Goal: Task Accomplishment & Management: Complete application form

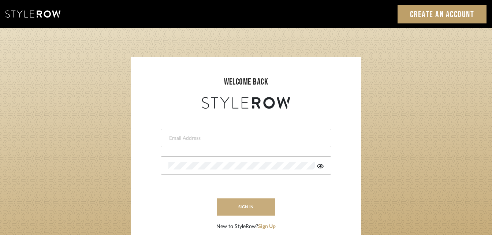
type input "katie@flairinteriorsllc.com"
click at [254, 210] on button "sign in" at bounding box center [246, 207] width 59 height 17
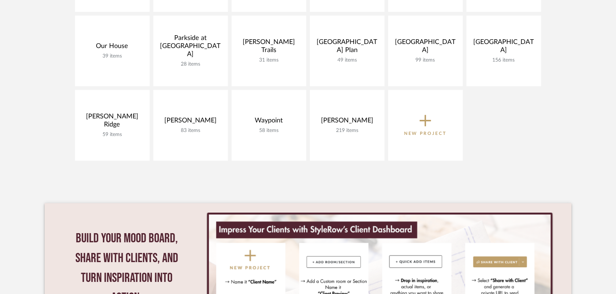
scroll to position [464, 0]
click at [419, 114] on span "New Project" at bounding box center [425, 124] width 43 height 24
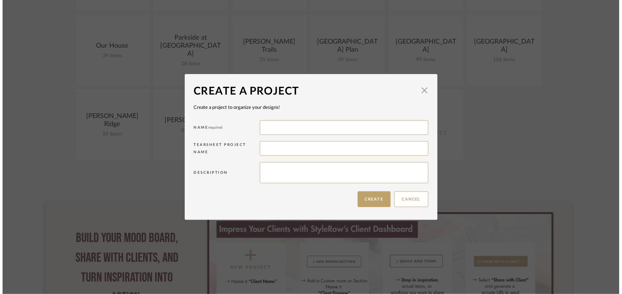
scroll to position [0, 0]
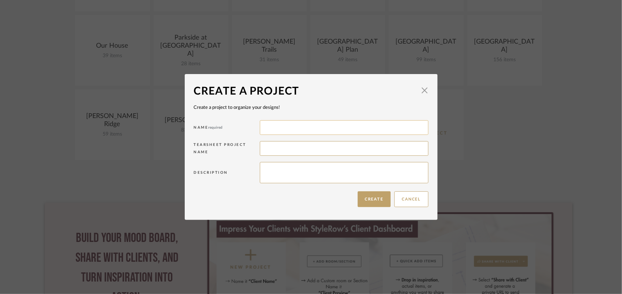
click at [301, 127] on input at bounding box center [344, 127] width 168 height 15
type input "310 Old Ivy"
click at [369, 198] on button "Create" at bounding box center [374, 199] width 33 height 16
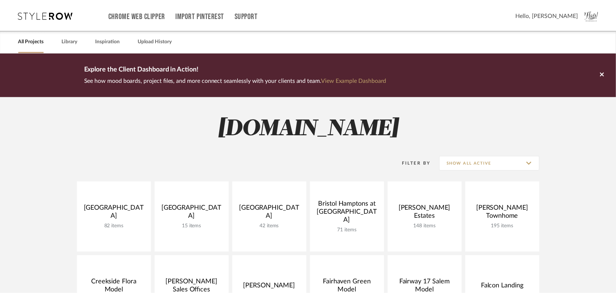
scroll to position [464, 0]
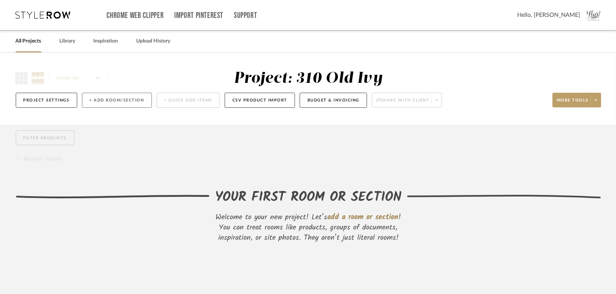
click at [116, 101] on button "+ Add Room/Section" at bounding box center [117, 100] width 70 height 15
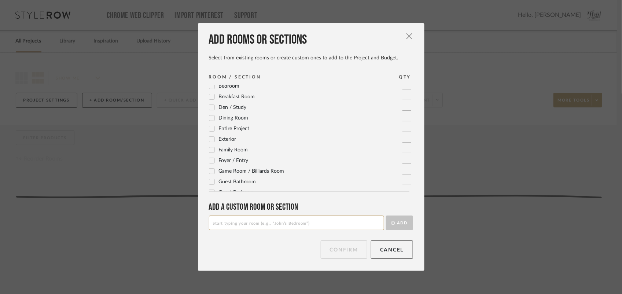
scroll to position [25, 0]
click at [210, 118] on icon at bounding box center [211, 118] width 5 height 4
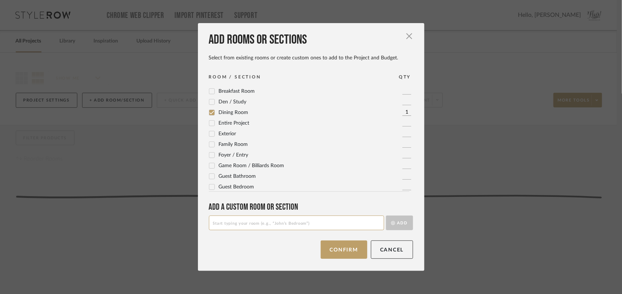
scroll to position [30, 0]
click at [209, 102] on icon at bounding box center [211, 102] width 5 height 4
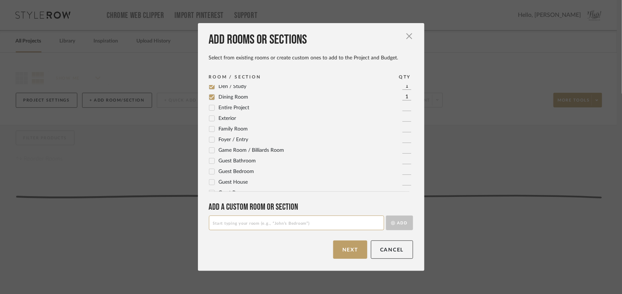
click at [209, 127] on icon at bounding box center [211, 128] width 5 height 5
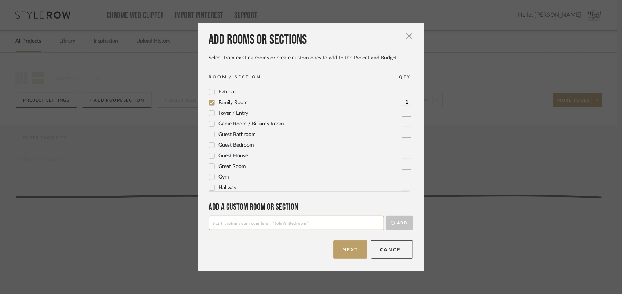
scroll to position [72, 0]
click at [209, 114] on icon at bounding box center [211, 113] width 5 height 4
click at [209, 120] on icon at bounding box center [211, 121] width 5 height 5
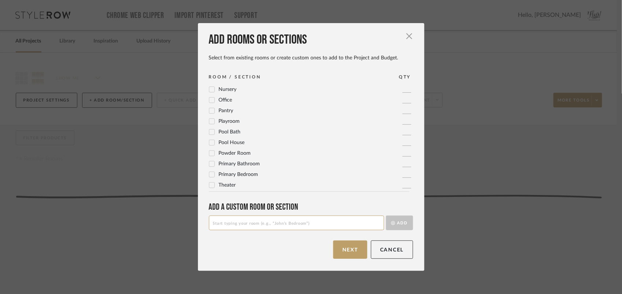
click at [209, 173] on icon at bounding box center [211, 174] width 5 height 5
click at [210, 162] on icon at bounding box center [211, 163] width 5 height 5
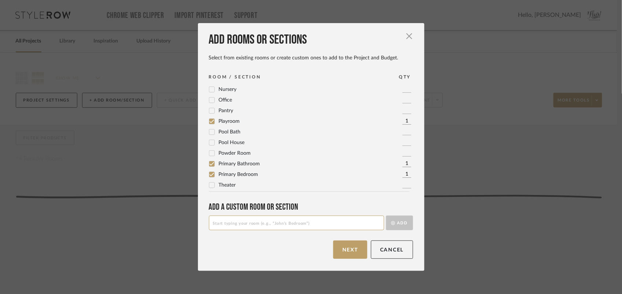
click at [264, 221] on input at bounding box center [296, 222] width 175 height 15
type input "Terrace Great Room"
click at [397, 226] on button "Add" at bounding box center [399, 222] width 27 height 15
click at [244, 227] on input at bounding box center [296, 222] width 175 height 15
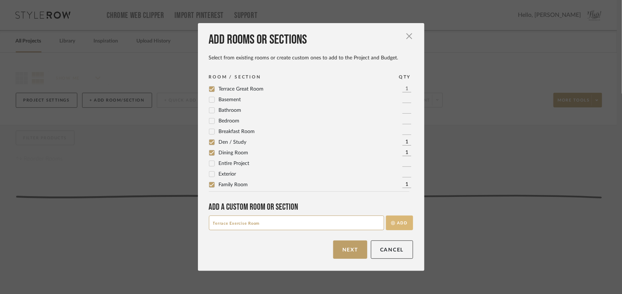
type input "Terrace Exercise Room"
click at [391, 225] on icon "submit" at bounding box center [393, 223] width 4 height 4
click at [273, 225] on input at bounding box center [296, 222] width 175 height 15
type input "Terrace Kitchen"
click at [401, 226] on button "Add" at bounding box center [399, 222] width 27 height 15
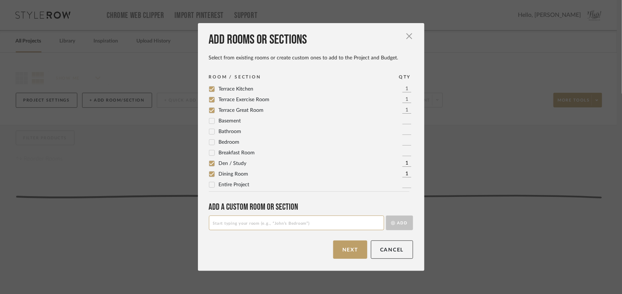
click at [228, 222] on input at bounding box center [296, 222] width 175 height 15
type input "Terrace Theater Room"
click at [401, 223] on button "Add" at bounding box center [399, 222] width 27 height 15
click at [299, 224] on input at bounding box center [296, 222] width 175 height 15
type input "Terrace Guest Room"
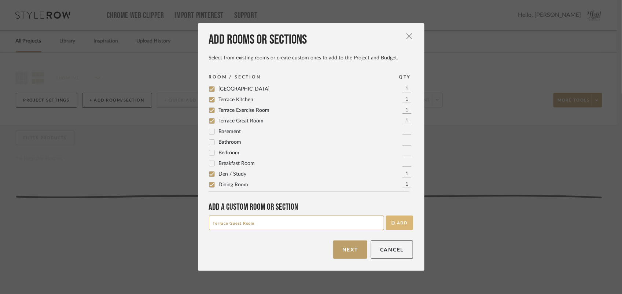
click at [396, 224] on button "Add" at bounding box center [399, 222] width 27 height 15
click at [240, 224] on input at bounding box center [296, 222] width 175 height 15
type input "Bedroom 2"
click at [394, 220] on button "Add" at bounding box center [399, 222] width 27 height 15
click at [310, 222] on input at bounding box center [296, 222] width 175 height 15
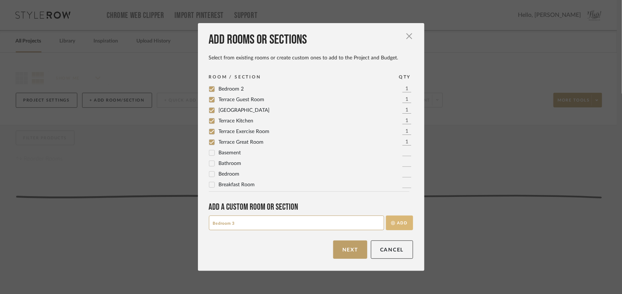
type input "Bedroom 3"
click at [391, 222] on icon "submit" at bounding box center [393, 223] width 4 height 4
click at [310, 231] on div "Add rooms or sections Select from existing rooms or create custom ones to add t…" at bounding box center [311, 147] width 226 height 248
click at [310, 224] on input at bounding box center [296, 222] width 175 height 15
type input "Bedroom 4"
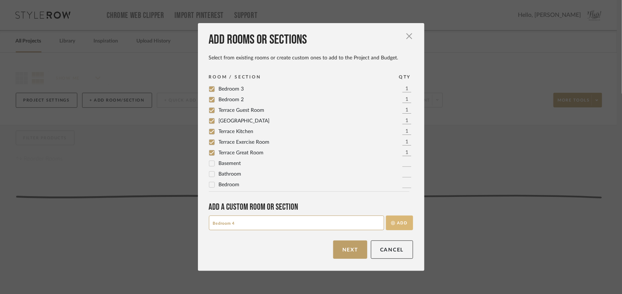
click at [403, 222] on button "Add" at bounding box center [399, 222] width 27 height 15
click at [305, 223] on input at bounding box center [296, 222] width 175 height 15
type input "Bathroom 2"
click at [391, 222] on icon "submit" at bounding box center [393, 223] width 4 height 4
click at [281, 220] on input at bounding box center [296, 222] width 175 height 15
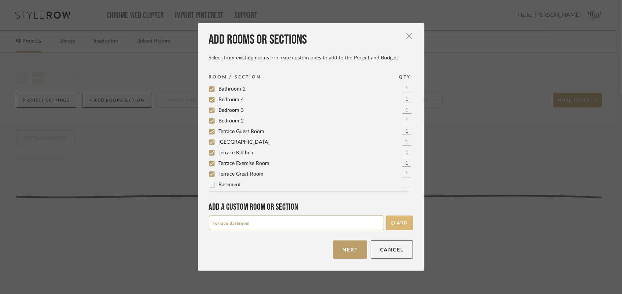
type input "Terrace Bathroom"
click at [395, 227] on button "Add" at bounding box center [399, 222] width 27 height 15
click at [317, 215] on input at bounding box center [296, 222] width 175 height 15
type input "_"
type input "J-J Bathroom"
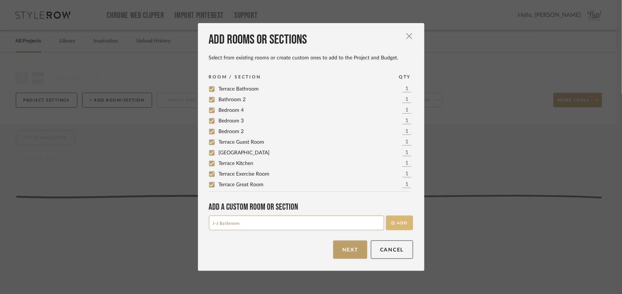
click at [397, 222] on button "Add" at bounding box center [399, 222] width 27 height 15
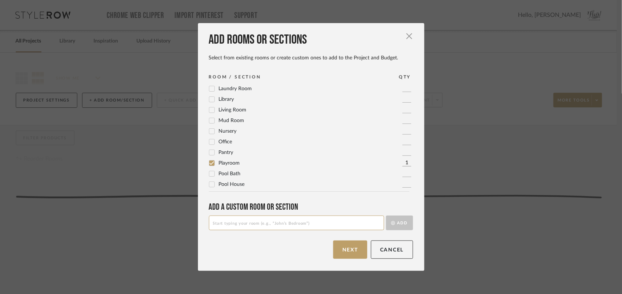
scroll to position [342, 0]
click at [210, 172] on icon at bounding box center [211, 173] width 5 height 4
click at [354, 250] on button "Next" at bounding box center [350, 249] width 34 height 18
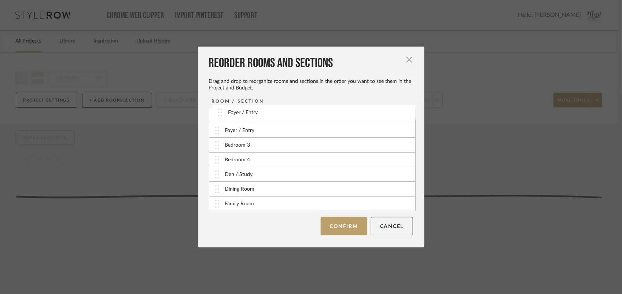
scroll to position [0, 0]
drag, startPoint x: 215, startPoint y: 161, endPoint x: 216, endPoint y: 118, distance: 42.9
drag, startPoint x: 214, startPoint y: 189, endPoint x: 215, endPoint y: 128, distance: 60.5
drag, startPoint x: 214, startPoint y: 206, endPoint x: 211, endPoint y: 142, distance: 64.2
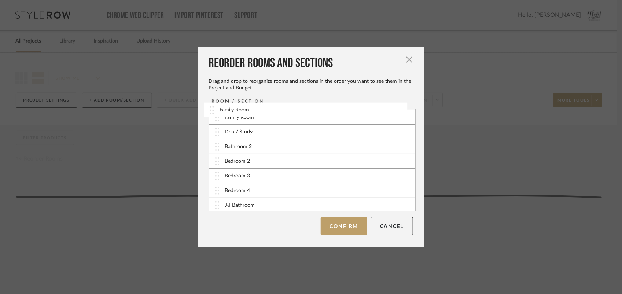
scroll to position [0, 0]
drag, startPoint x: 215, startPoint y: 177, endPoint x: 216, endPoint y: 161, distance: 15.8
drag, startPoint x: 214, startPoint y: 192, endPoint x: 216, endPoint y: 162, distance: 29.4
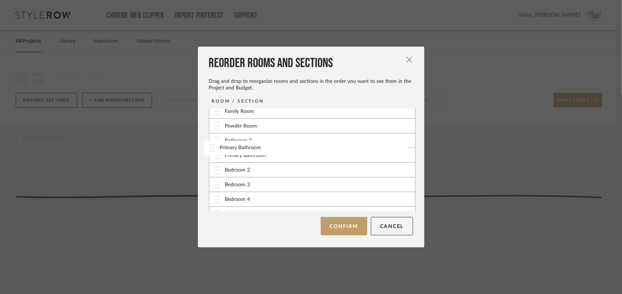
drag, startPoint x: 215, startPoint y: 171, endPoint x: 213, endPoint y: 148, distance: 23.2
click at [217, 155] on div "Primary Bathroom" at bounding box center [312, 155] width 206 height 15
drag, startPoint x: 213, startPoint y: 156, endPoint x: 218, endPoint y: 144, distance: 13.9
click at [218, 144] on div "Primary Bathroom" at bounding box center [312, 140] width 206 height 15
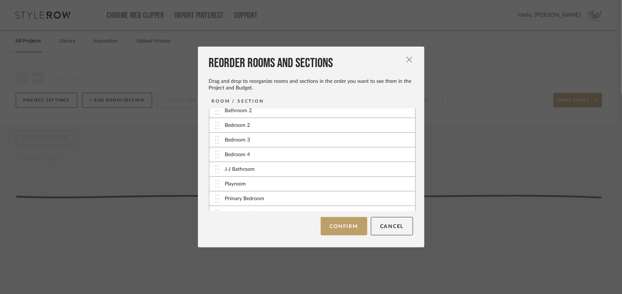
drag, startPoint x: 209, startPoint y: 212, endPoint x: 215, endPoint y: 201, distance: 12.3
click at [215, 201] on div "ROOM / SECTION Foyer / Entry Dining Room Den / Study Family Room Powder Room Pr…" at bounding box center [314, 166] width 210 height 138
drag, startPoint x: 215, startPoint y: 200, endPoint x: 215, endPoint y: 177, distance: 23.1
drag, startPoint x: 215, startPoint y: 174, endPoint x: 230, endPoint y: 125, distance: 51.0
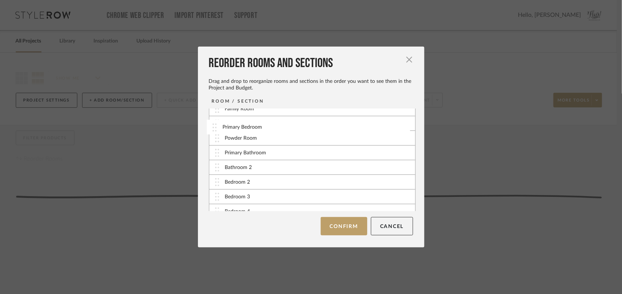
scroll to position [48, 0]
drag, startPoint x: 216, startPoint y: 125, endPoint x: 214, endPoint y: 156, distance: 31.3
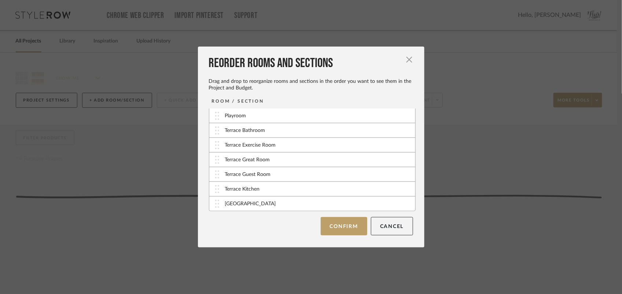
scroll to position [68, 0]
drag, startPoint x: 214, startPoint y: 163, endPoint x: 216, endPoint y: 146, distance: 17.8
drag, startPoint x: 213, startPoint y: 168, endPoint x: 215, endPoint y: 150, distance: 17.7
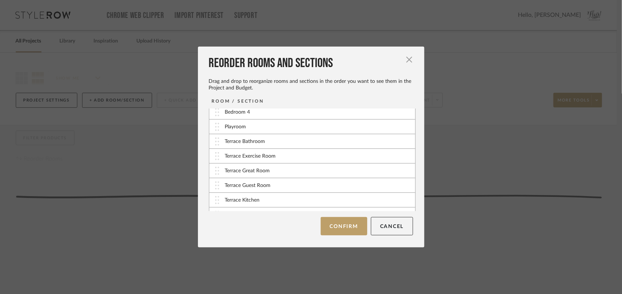
scroll to position [178, 0]
drag, startPoint x: 215, startPoint y: 160, endPoint x: 214, endPoint y: 129, distance: 31.9
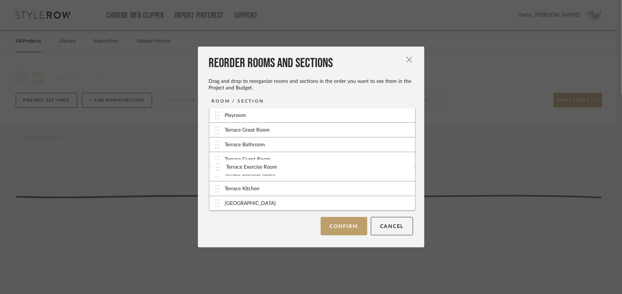
drag, startPoint x: 215, startPoint y: 160, endPoint x: 219, endPoint y: 167, distance: 8.2
drag, startPoint x: 215, startPoint y: 189, endPoint x: 214, endPoint y: 147, distance: 42.9
drag, startPoint x: 213, startPoint y: 189, endPoint x: 214, endPoint y: 162, distance: 27.1
drag, startPoint x: 215, startPoint y: 188, endPoint x: 214, endPoint y: 175, distance: 13.2
click at [335, 228] on button "Confirm" at bounding box center [344, 226] width 47 height 18
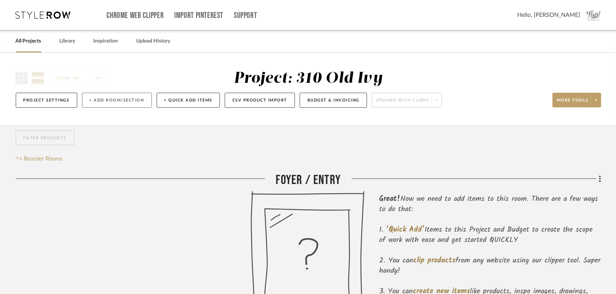
click at [103, 96] on button "+ Add Room/Section" at bounding box center [117, 100] width 70 height 15
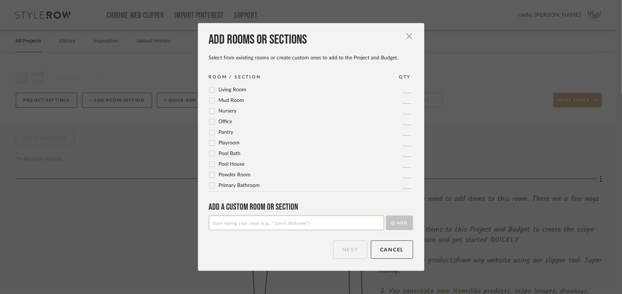
scroll to position [223, 0]
click at [257, 221] on input at bounding box center [296, 222] width 175 height 15
type input "Upper Hallway"
click at [397, 219] on button "Add" at bounding box center [399, 222] width 27 height 15
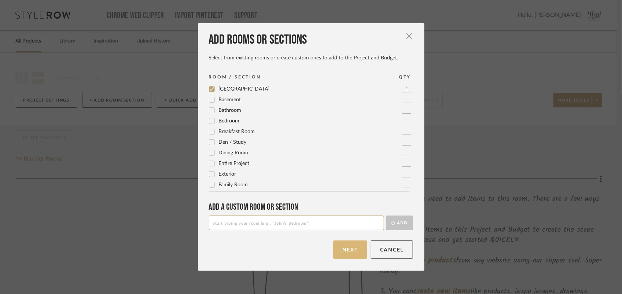
click at [342, 248] on button "Next" at bounding box center [350, 249] width 34 height 18
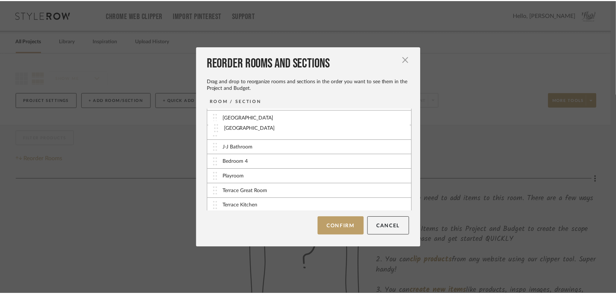
scroll to position [123, 0]
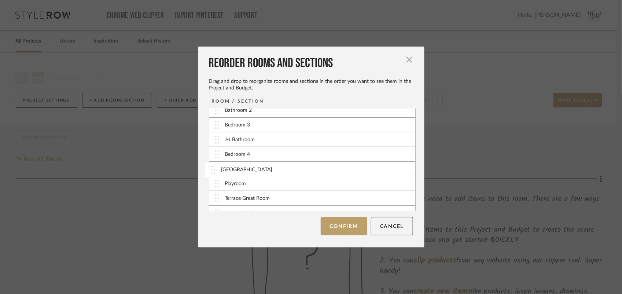
drag, startPoint x: 215, startPoint y: 204, endPoint x: 214, endPoint y: 169, distance: 34.8
click at [341, 230] on button "Confirm" at bounding box center [344, 226] width 47 height 18
